Goal: Navigation & Orientation: Find specific page/section

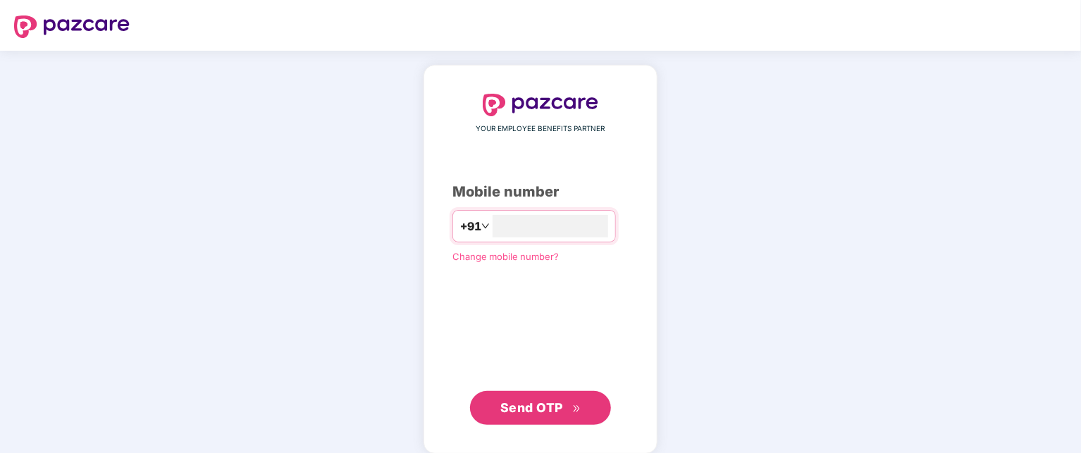
type input "**********"
click at [562, 402] on span "Send OTP" at bounding box center [531, 406] width 63 height 15
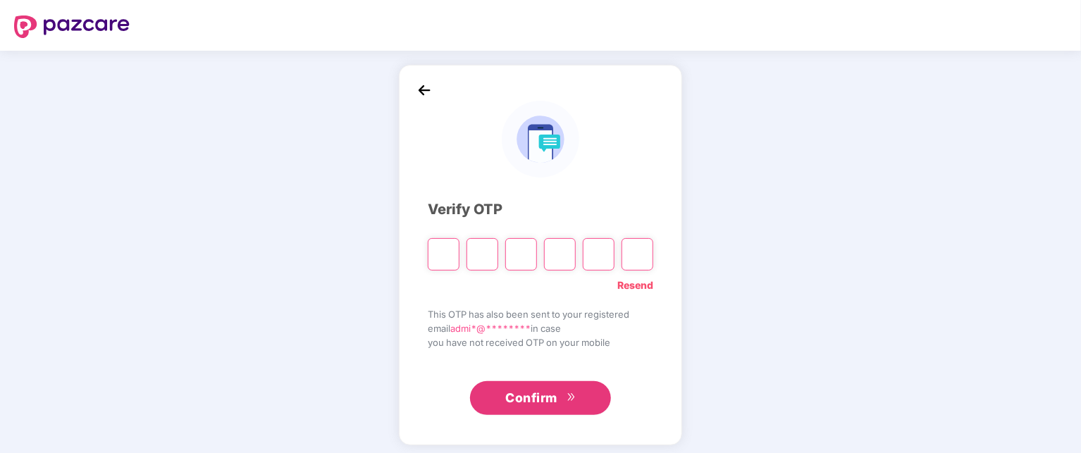
type input "*"
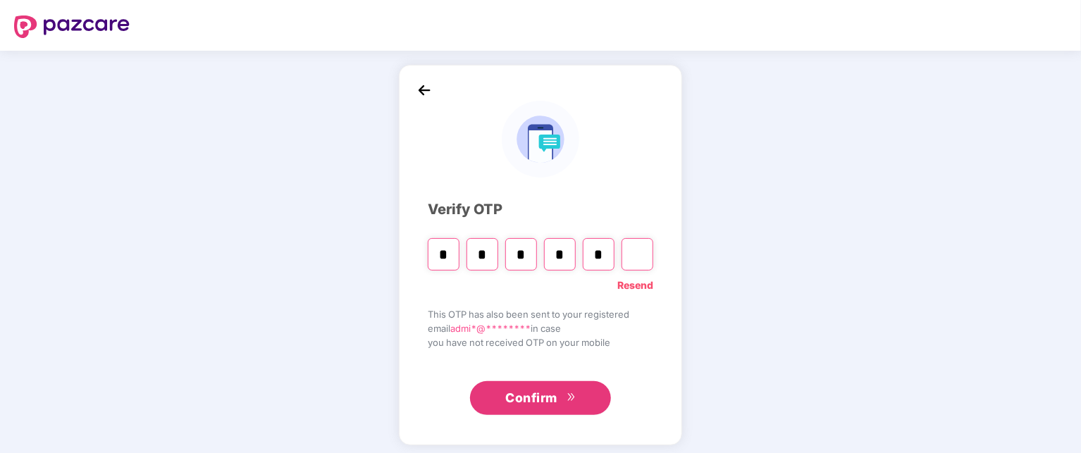
type input "*"
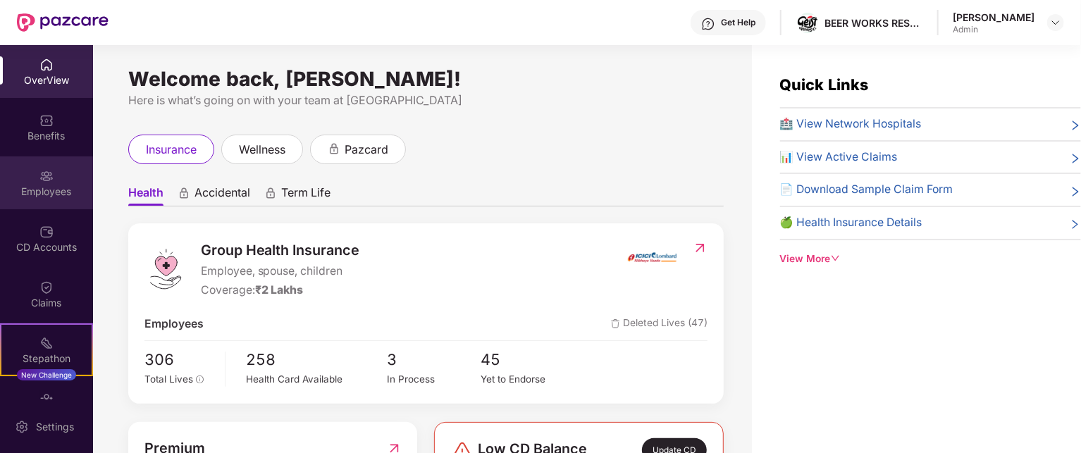
click at [13, 181] on div "Employees" at bounding box center [46, 182] width 93 height 53
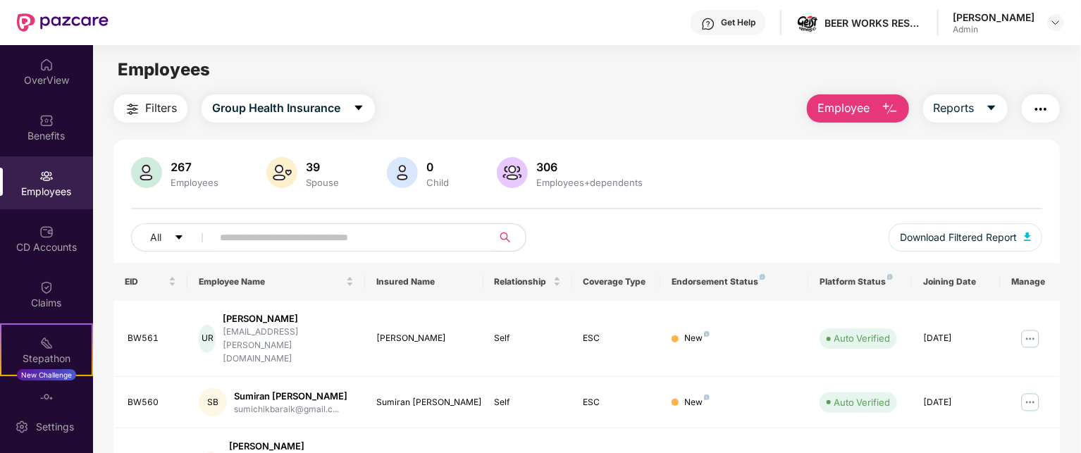
click at [400, 225] on span at bounding box center [347, 237] width 289 height 28
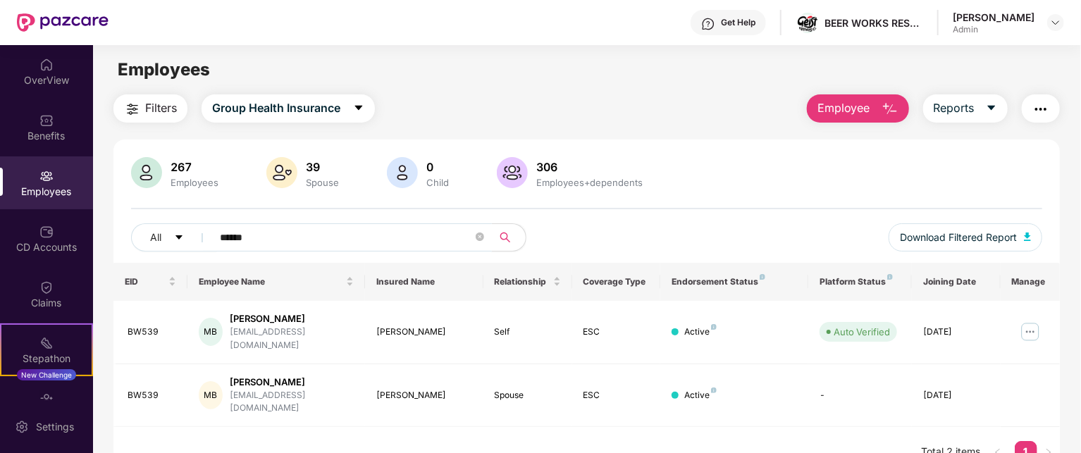
type input "******"
click at [48, 303] on div "Claims" at bounding box center [46, 303] width 93 height 14
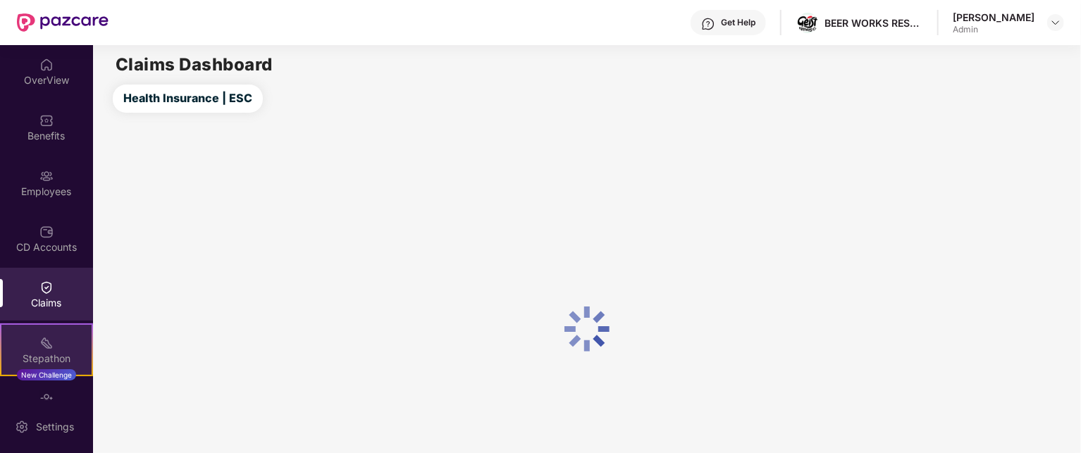
click at [56, 332] on div "Stepathon New Challenge" at bounding box center [46, 349] width 93 height 53
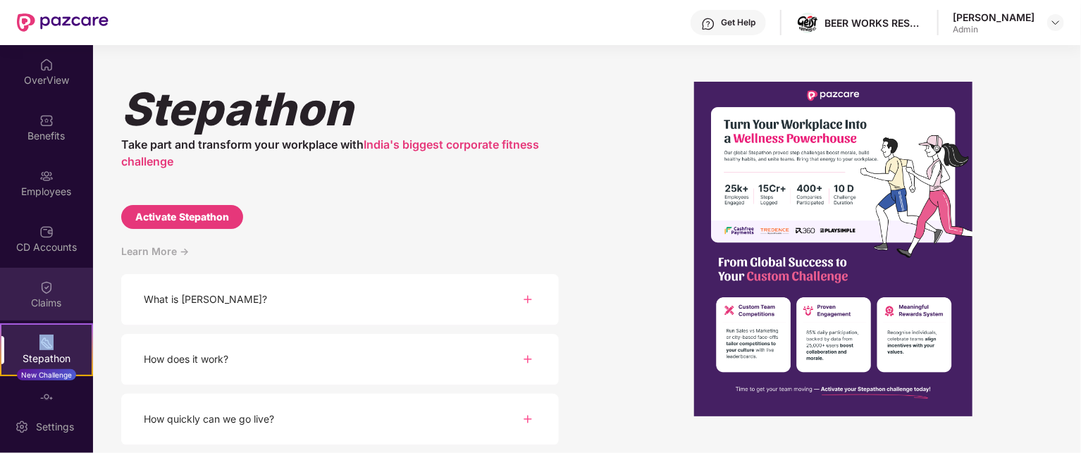
drag, startPoint x: 56, startPoint y: 332, endPoint x: 68, endPoint y: 304, distance: 30.4
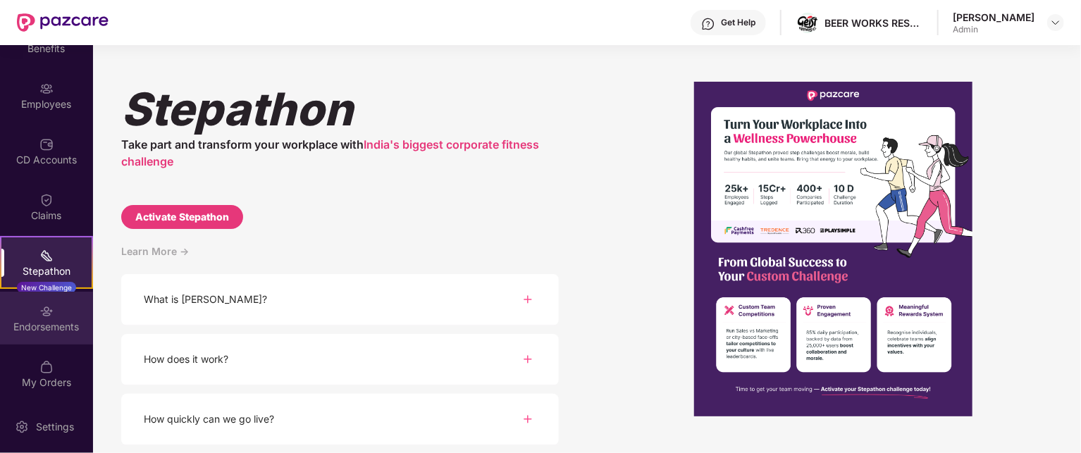
click at [42, 332] on div "Endorsements" at bounding box center [46, 327] width 93 height 14
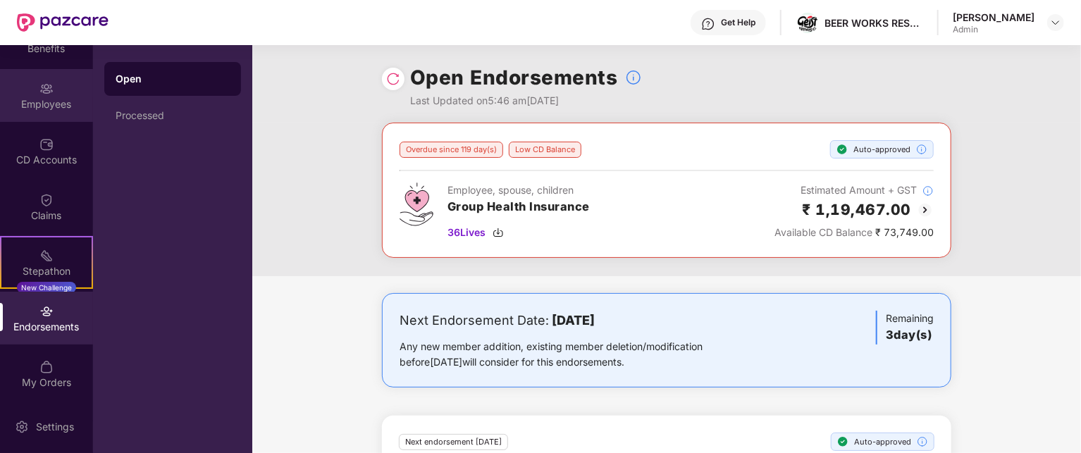
click at [48, 95] on div "Employees" at bounding box center [46, 95] width 93 height 53
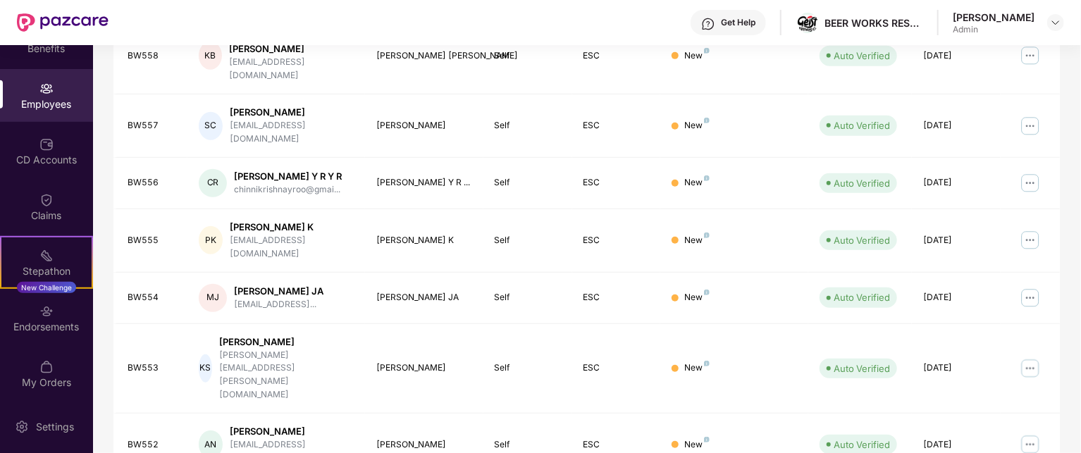
scroll to position [0, 0]
